Goal: Task Accomplishment & Management: Manage account settings

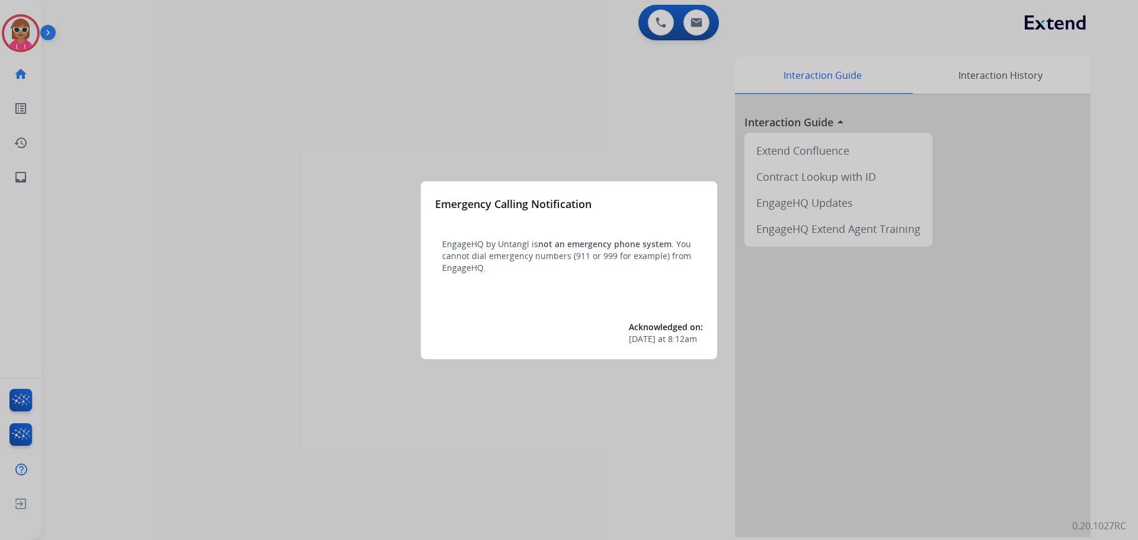
drag, startPoint x: 151, startPoint y: 110, endPoint x: 143, endPoint y: 107, distance: 8.5
click at [143, 107] on div at bounding box center [569, 270] width 1138 height 540
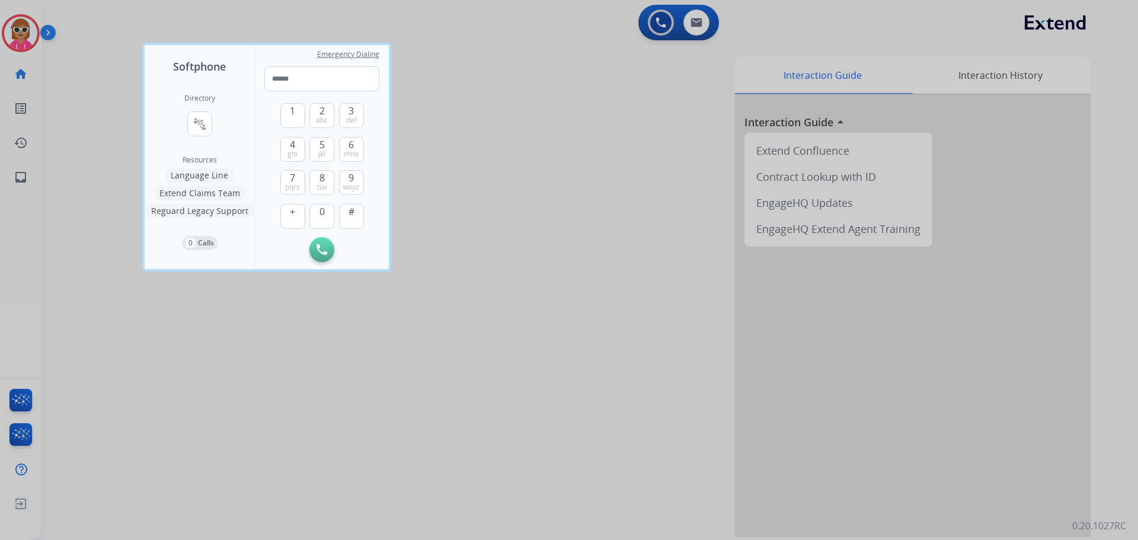
click at [142, 106] on div at bounding box center [569, 270] width 1138 height 540
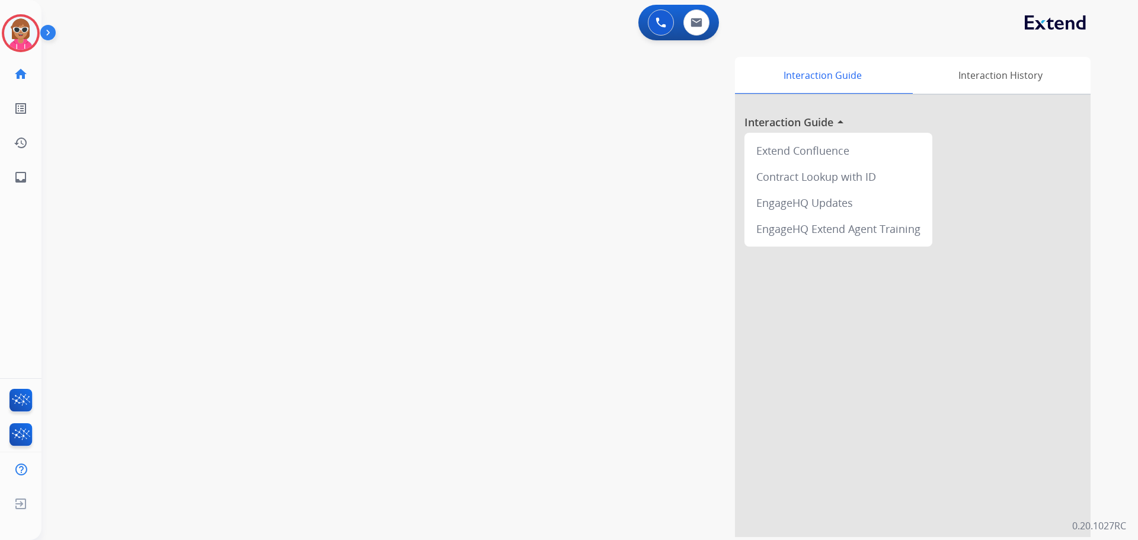
drag, startPoint x: 31, startPoint y: 17, endPoint x: 37, endPoint y: 24, distance: 9.4
click at [31, 16] on div "Agent: [PERSON_NAME] Profile: Extend_Training CS" at bounding box center [21, 33] width 38 height 38
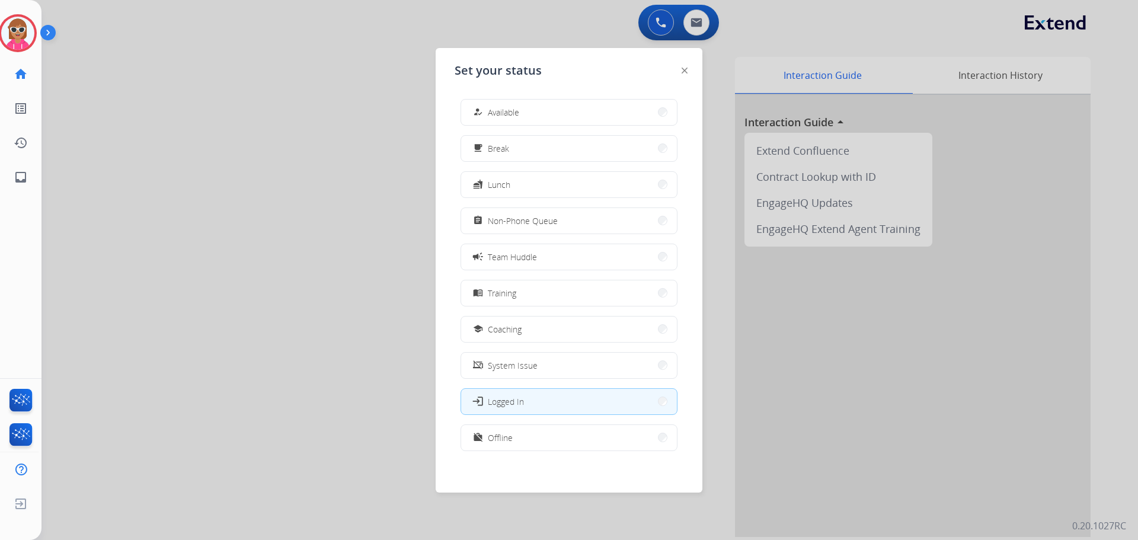
click at [553, 222] on span "Non-Phone Queue" at bounding box center [523, 220] width 70 height 12
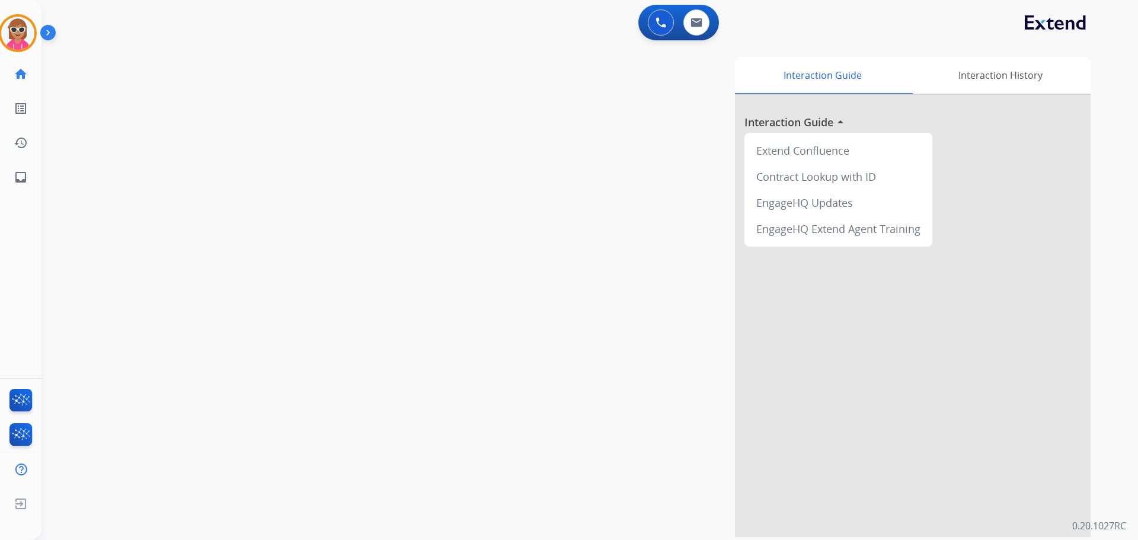
click at [422, 200] on div "Interaction Guide Interaction History Interaction Guide arrow_drop_up Extend Co…" at bounding box center [741, 297] width 698 height 480
click at [16, 43] on img at bounding box center [17, 33] width 33 height 33
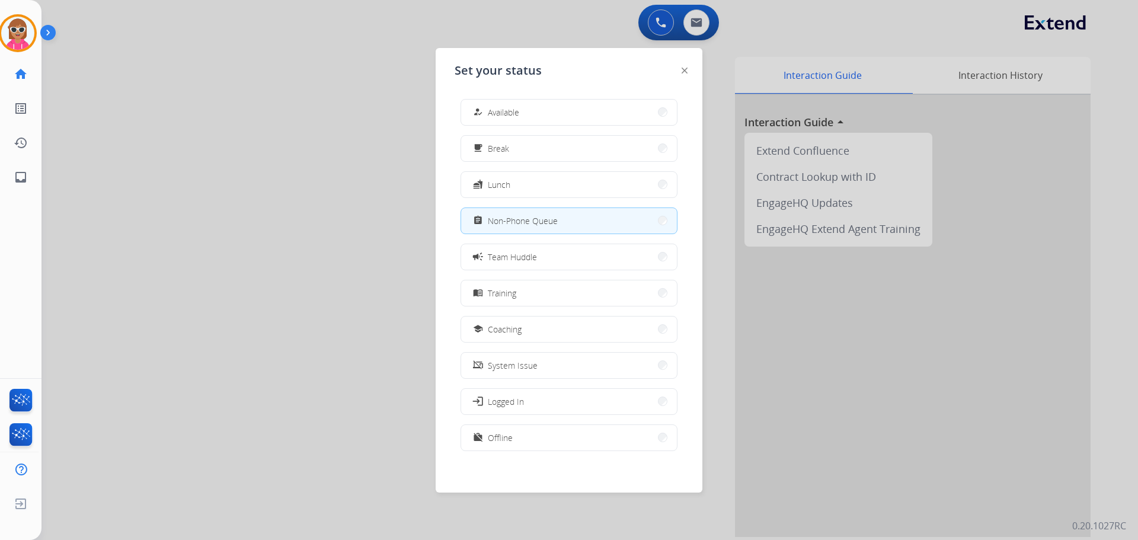
drag, startPoint x: 213, startPoint y: 113, endPoint x: 319, endPoint y: 21, distance: 139.9
click at [213, 113] on div at bounding box center [569, 270] width 1138 height 540
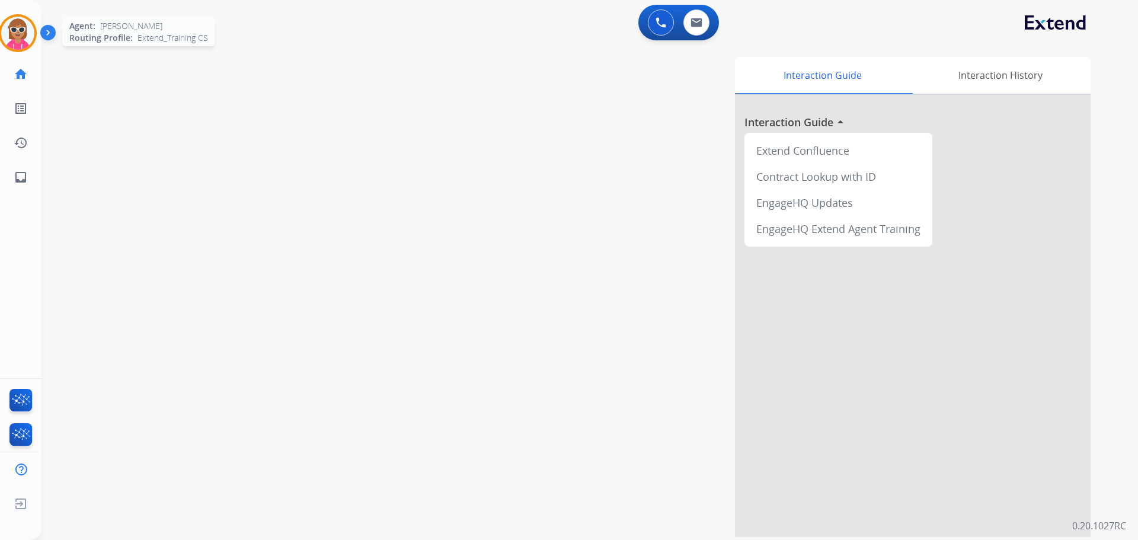
click at [14, 21] on img at bounding box center [17, 33] width 33 height 33
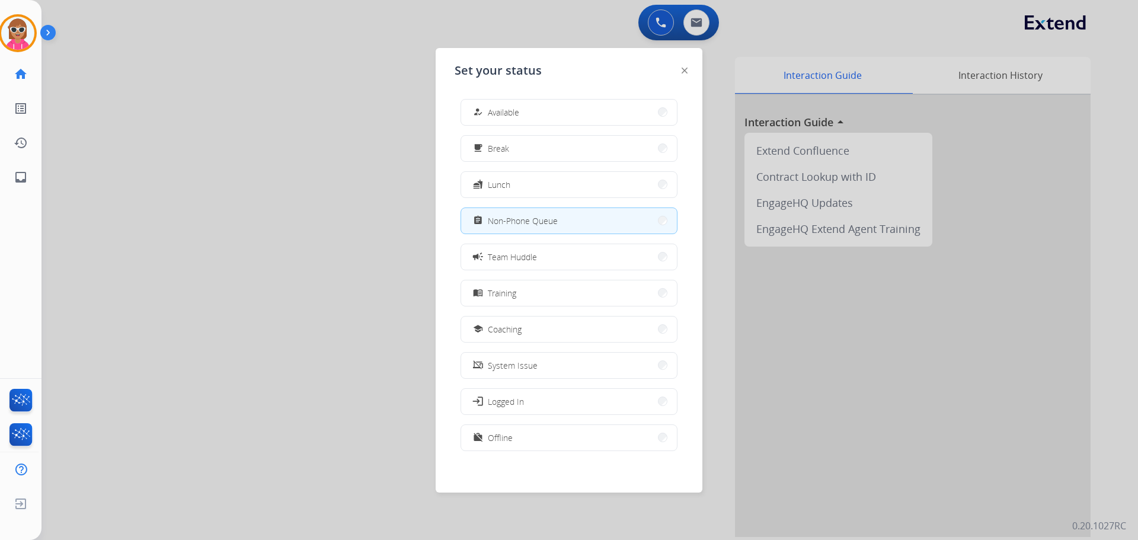
click at [224, 148] on div at bounding box center [569, 270] width 1138 height 540
